Goal: Information Seeking & Learning: Learn about a topic

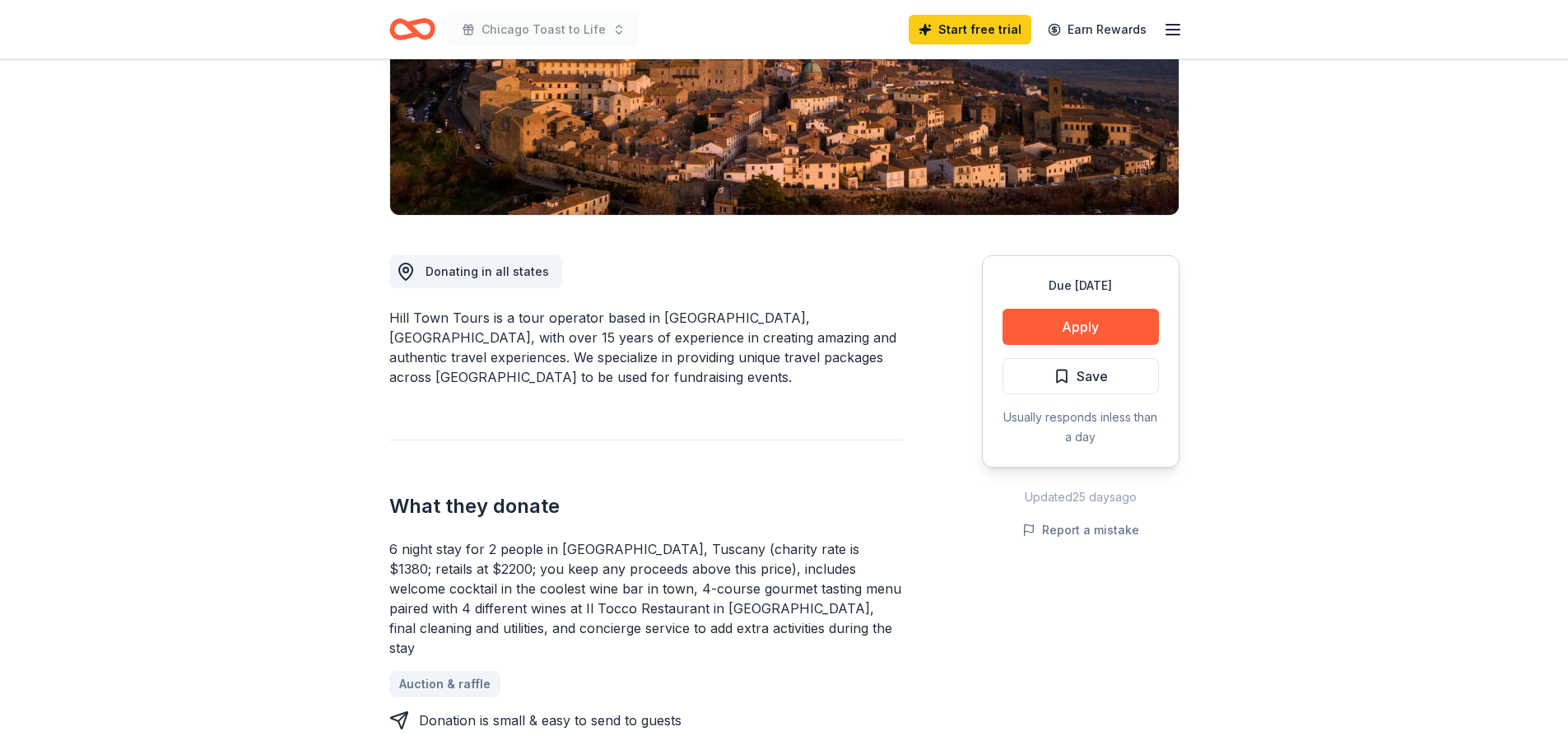
scroll to position [247, 0]
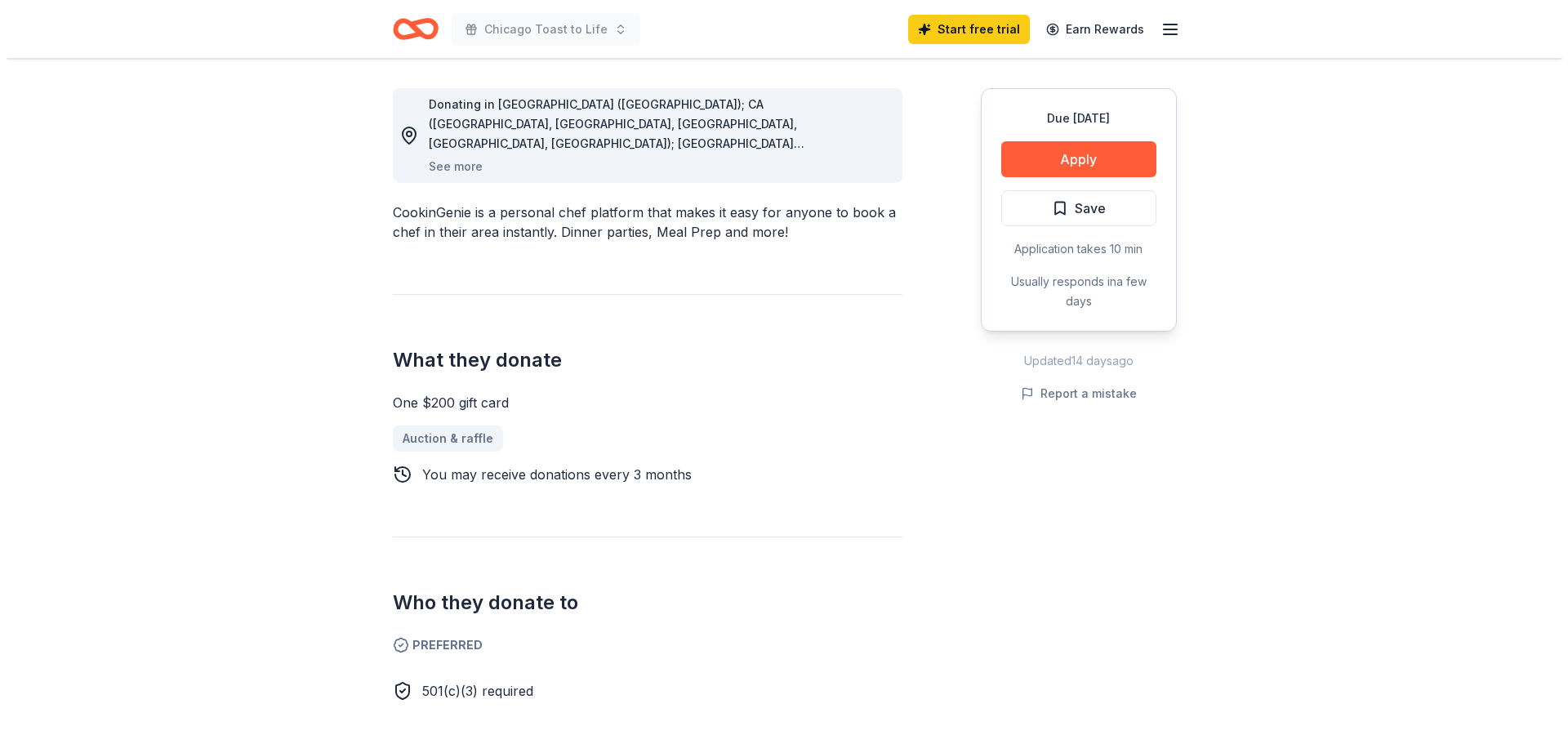
scroll to position [327, 0]
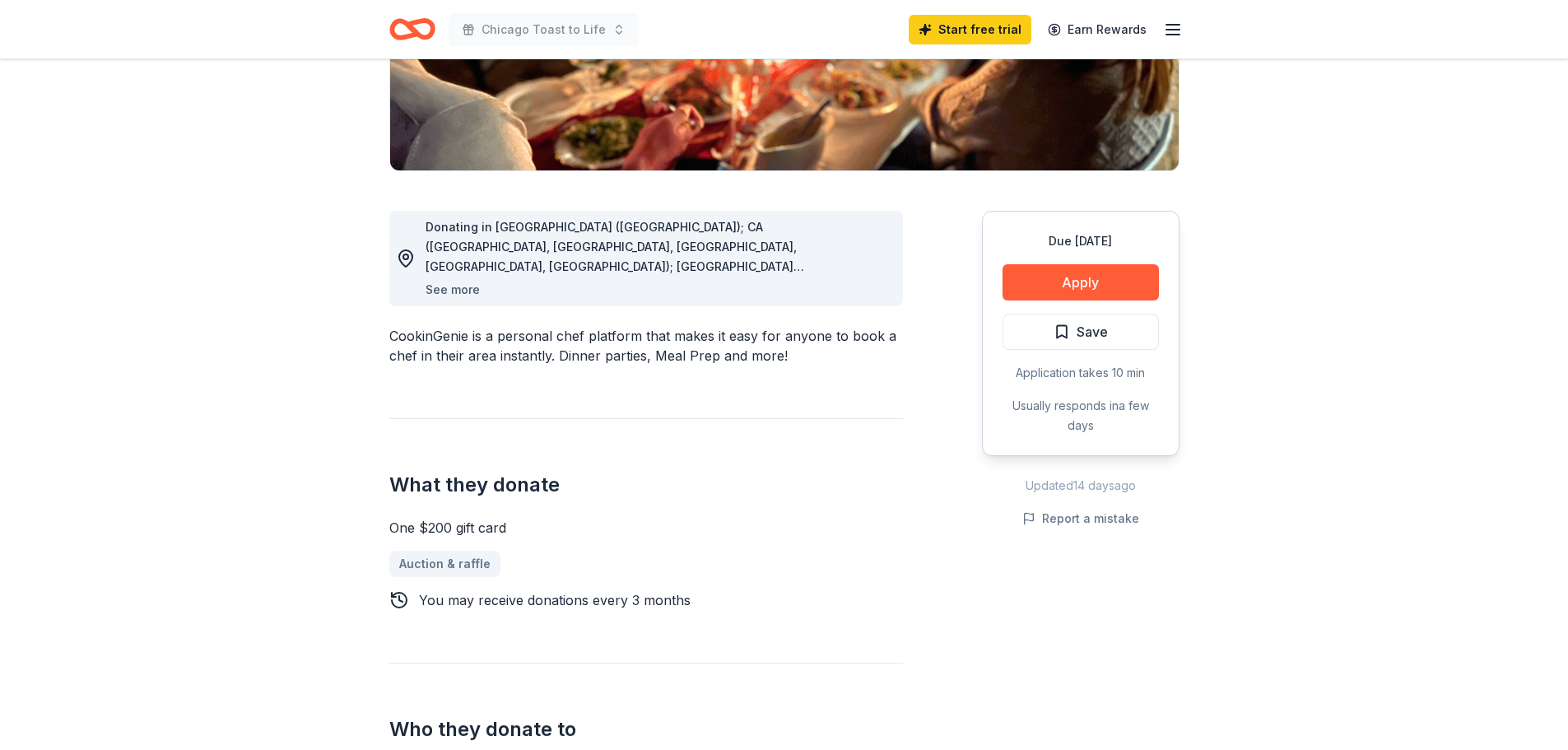
click at [453, 285] on button "See more" at bounding box center [452, 289] width 54 height 20
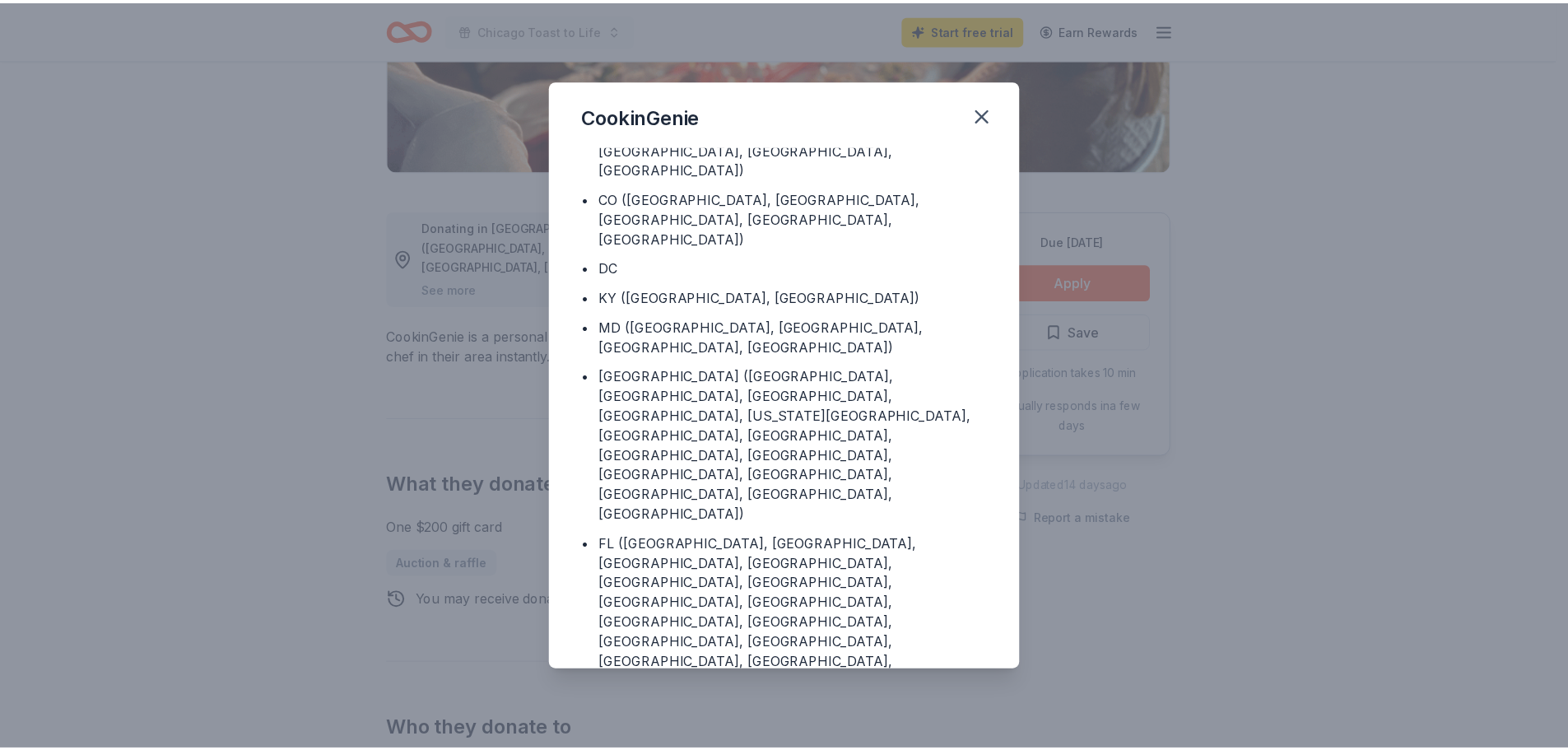
scroll to position [87, 0]
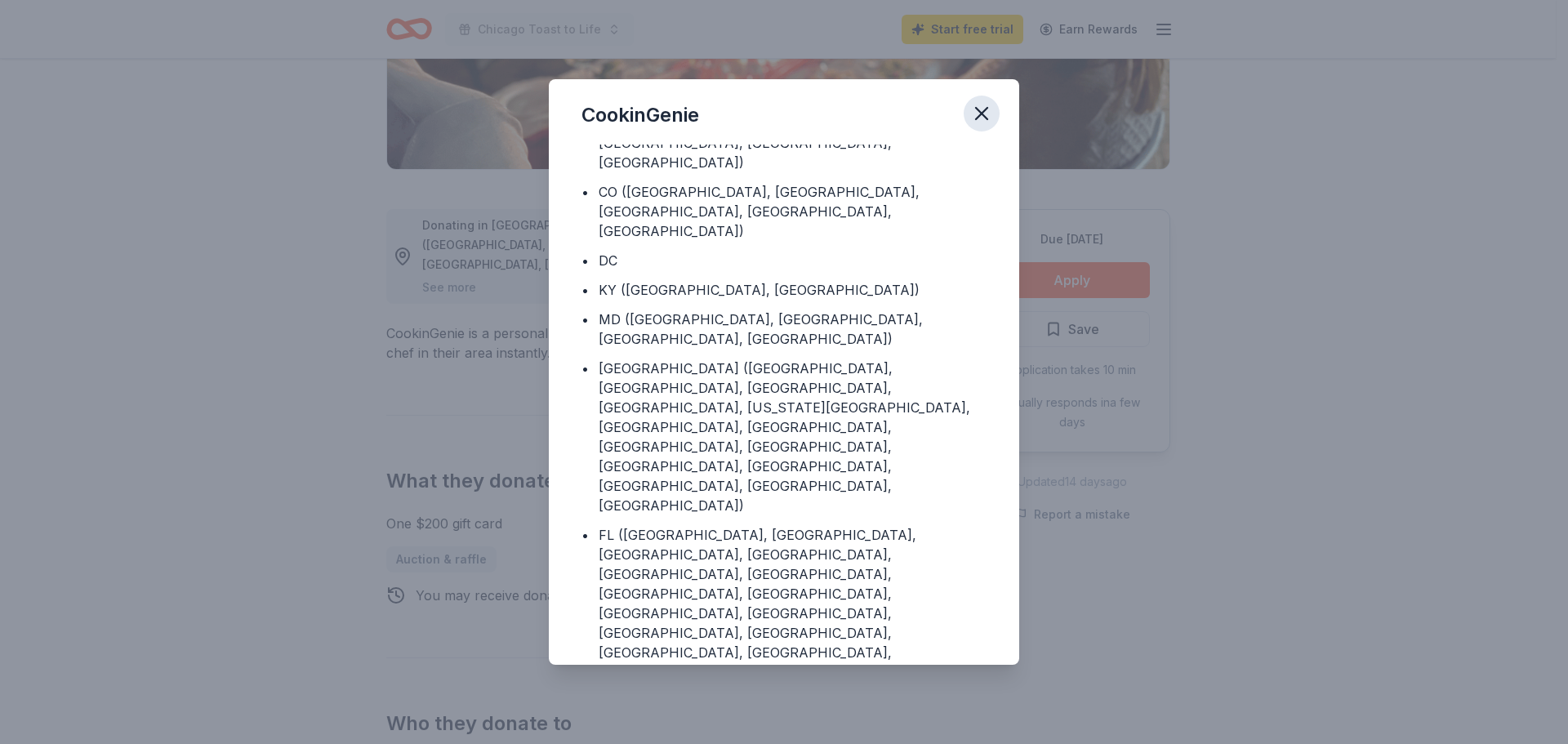
click at [988, 119] on icon "button" at bounding box center [981, 114] width 23 height 23
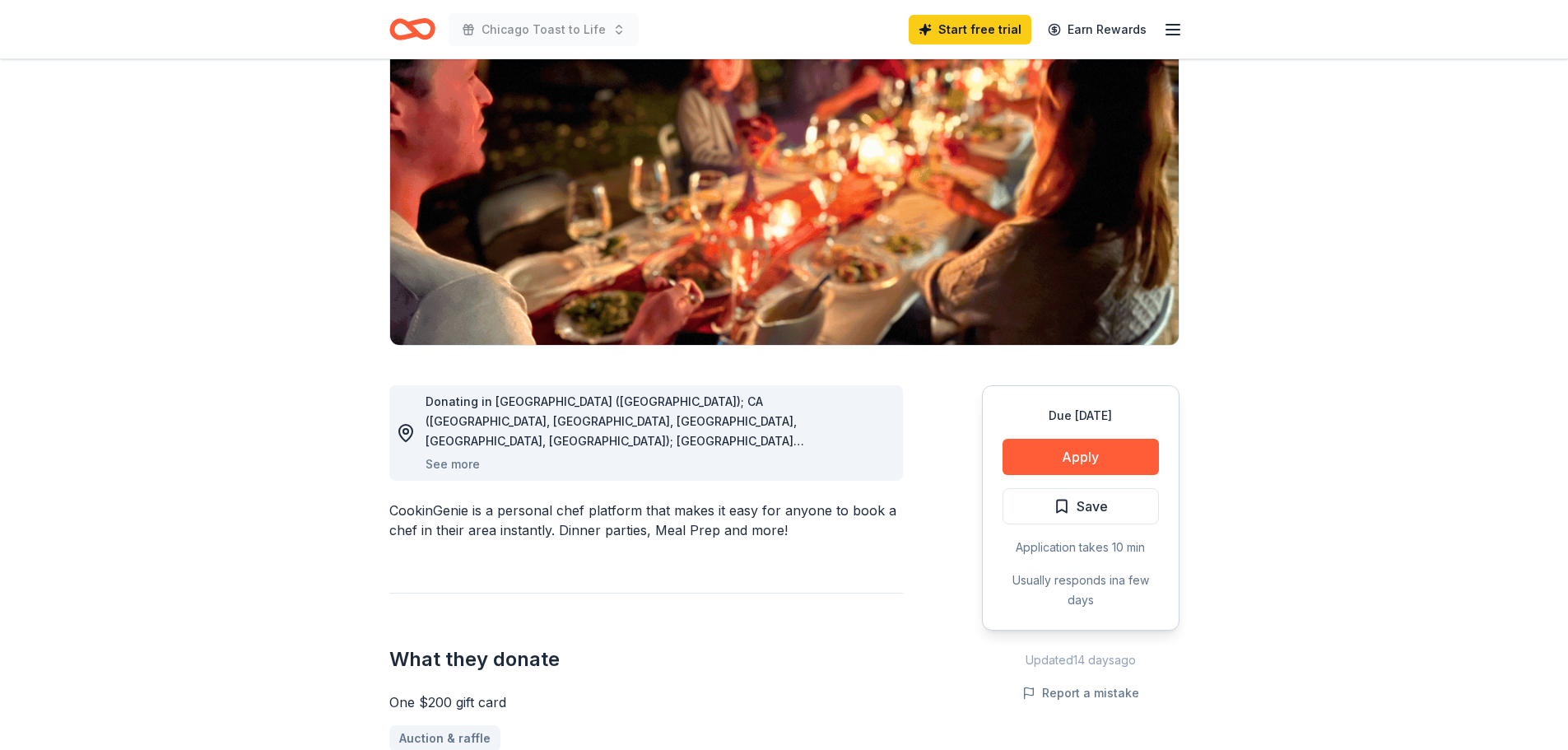
scroll to position [0, 0]
